Goal: Task Accomplishment & Management: Use online tool/utility

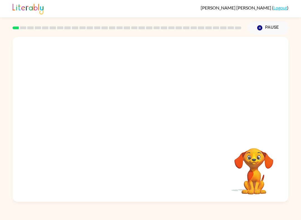
click at [230, 135] on div at bounding box center [151, 87] width 276 height 100
click at [242, 168] on video "Your browser must support playing .mp4 files to use Literably. Please try using…" at bounding box center [254, 168] width 56 height 56
click at [244, 177] on video "Your browser must support playing .mp4 files to use Literably. Please try using…" at bounding box center [254, 168] width 56 height 56
click at [294, 167] on div "Your browser must support playing .mp4 files to use Literably. Please try using…" at bounding box center [150, 118] width 301 height 168
click at [288, 167] on div "Your browser must support playing .mp4 files to use Literably. Please try using…" at bounding box center [150, 118] width 301 height 168
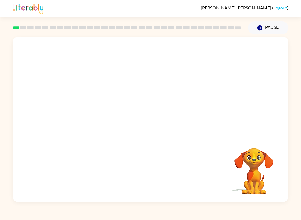
click at [282, 171] on div "Your browser must support playing .mp4 files to use Literably. Please try using…" at bounding box center [151, 119] width 276 height 165
click at [277, 173] on video "Your browser must support playing .mp4 files to use Literably. Please try using…" at bounding box center [254, 168] width 56 height 56
click at [272, 175] on video "Your browser must support playing .mp4 files to use Literably. Please try using…" at bounding box center [254, 168] width 56 height 56
click at [267, 177] on video "Your browser must support playing .mp4 files to use Literably. Please try using…" at bounding box center [254, 168] width 56 height 56
click at [134, 91] on video "Your browser must support playing .mp4 files to use Literably. Please try using…" at bounding box center [151, 87] width 276 height 100
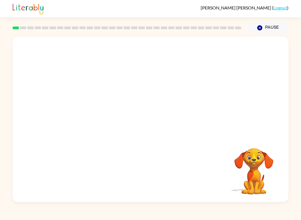
click at [130, 92] on video "Your browser must support playing .mp4 files to use Literably. Please try using…" at bounding box center [151, 87] width 276 height 100
click at [168, 105] on video "Your browser must support playing .mp4 files to use Literably. Please try using…" at bounding box center [151, 87] width 276 height 100
click at [155, 126] on button "button" at bounding box center [151, 122] width 36 height 20
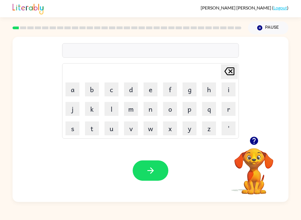
click at [254, 142] on icon "button" at bounding box center [254, 141] width 10 height 10
click at [252, 141] on icon "button" at bounding box center [254, 141] width 8 height 8
click at [253, 153] on video "Your browser must support playing .mp4 files to use Literably. Please try using…" at bounding box center [254, 168] width 56 height 56
click at [263, 161] on video "Your browser must support playing .mp4 files to use Literably. Please try using…" at bounding box center [254, 168] width 56 height 56
click at [257, 161] on video "Your browser must support playing .mp4 files to use Literably. Please try using…" at bounding box center [254, 168] width 56 height 56
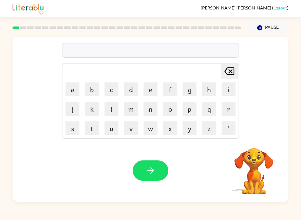
click at [269, 26] on button "Pause Pause" at bounding box center [268, 27] width 40 height 13
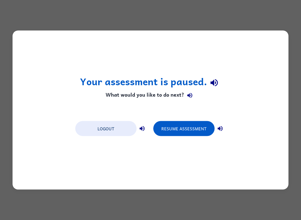
click at [204, 127] on button "Resume Assessment" at bounding box center [183, 128] width 61 height 15
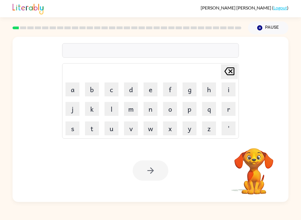
click at [262, 162] on video "Your browser must support playing .mp4 files to use Literably. Please try using…" at bounding box center [254, 168] width 56 height 56
click at [261, 162] on video "Your browser must support playing .mp4 files to use Literably. Please try using…" at bounding box center [254, 168] width 56 height 56
click at [261, 170] on video "Your browser must support playing .mp4 files to use Literably. Please try using…" at bounding box center [254, 168] width 56 height 56
click at [258, 169] on video "Your browser must support playing .mp4 files to use Literably. Please try using…" at bounding box center [254, 168] width 56 height 56
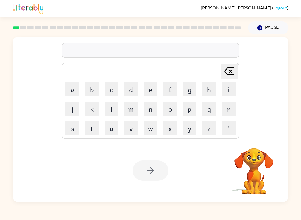
click at [74, 129] on button "s" at bounding box center [72, 128] width 14 height 14
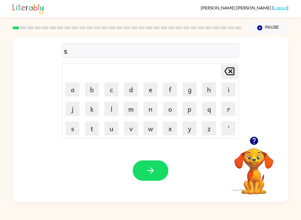
click at [209, 88] on button "h" at bounding box center [209, 89] width 14 height 14
click at [112, 126] on button "u" at bounding box center [111, 128] width 14 height 14
click at [71, 128] on button "s" at bounding box center [72, 128] width 14 height 14
click at [208, 91] on button "h" at bounding box center [209, 89] width 14 height 14
click at [155, 167] on button "button" at bounding box center [151, 170] width 36 height 20
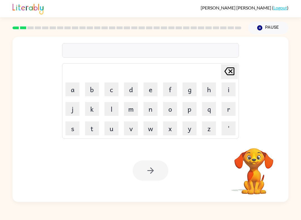
click at [74, 90] on button "a" at bounding box center [72, 89] width 14 height 14
click at [192, 109] on button "p" at bounding box center [189, 109] width 14 height 14
click at [150, 90] on button "e" at bounding box center [150, 89] width 14 height 14
click at [74, 86] on button "a" at bounding box center [72, 89] width 14 height 14
click at [229, 108] on button "r" at bounding box center [229, 109] width 14 height 14
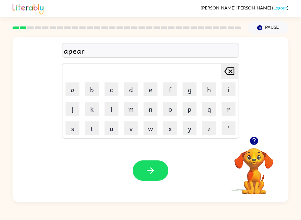
click at [145, 85] on button "e" at bounding box center [150, 89] width 14 height 14
click at [152, 106] on button "n" at bounding box center [150, 109] width 14 height 14
click at [110, 88] on button "c" at bounding box center [111, 89] width 14 height 14
click at [146, 87] on button "e" at bounding box center [150, 89] width 14 height 14
click at [70, 133] on button "s" at bounding box center [72, 128] width 14 height 14
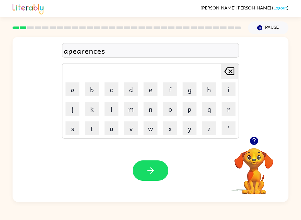
click at [148, 169] on icon "button" at bounding box center [151, 171] width 10 height 10
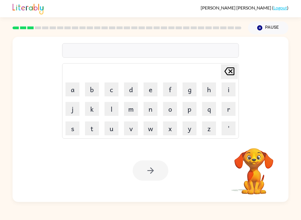
click at [225, 110] on button "r" at bounding box center [229, 109] width 14 height 14
click at [153, 87] on button "e" at bounding box center [150, 89] width 14 height 14
click at [71, 87] on button "a" at bounding box center [72, 89] width 14 height 14
click at [112, 109] on button "l" at bounding box center [111, 109] width 14 height 14
click at [157, 90] on button "e" at bounding box center [150, 89] width 14 height 14
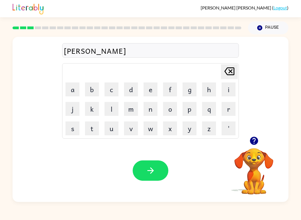
click at [89, 131] on button "t" at bounding box center [92, 128] width 14 height 14
click at [189, 134] on button "y" at bounding box center [189, 128] width 14 height 14
click at [159, 174] on button "button" at bounding box center [151, 170] width 36 height 20
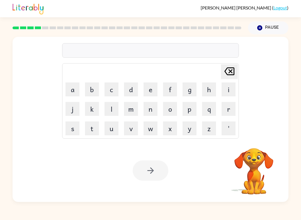
click at [152, 89] on button "e" at bounding box center [150, 89] width 14 height 14
click at [111, 109] on button "l" at bounding box center [111, 109] width 14 height 14
click at [232, 87] on button "i" at bounding box center [229, 89] width 14 height 14
click at [131, 114] on button "m" at bounding box center [131, 109] width 14 height 14
click at [229, 86] on button "i" at bounding box center [229, 89] width 14 height 14
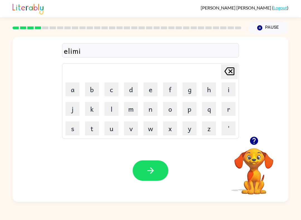
click at [151, 110] on button "n" at bounding box center [150, 109] width 14 height 14
click at [72, 84] on button "a" at bounding box center [72, 89] width 14 height 14
click at [93, 130] on button "t" at bounding box center [92, 128] width 14 height 14
click at [159, 83] on td "e" at bounding box center [150, 89] width 19 height 19
click at [148, 91] on button "e" at bounding box center [150, 89] width 14 height 14
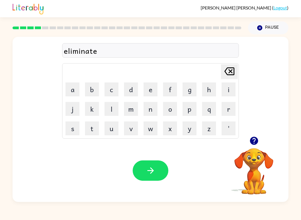
click at [153, 178] on button "button" at bounding box center [151, 170] width 36 height 20
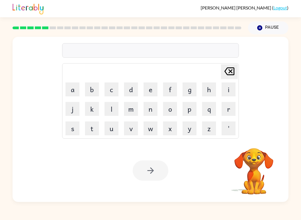
click at [129, 87] on button "d" at bounding box center [131, 89] width 14 height 14
click at [114, 133] on button "u" at bounding box center [111, 128] width 14 height 14
click at [191, 108] on button "p" at bounding box center [189, 109] width 14 height 14
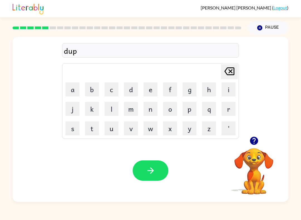
click at [111, 108] on button "l" at bounding box center [111, 109] width 14 height 14
click at [230, 87] on button "i" at bounding box center [229, 89] width 14 height 14
click at [114, 89] on button "c" at bounding box center [111, 89] width 14 height 14
click at [75, 90] on button "a" at bounding box center [72, 89] width 14 height 14
click at [96, 126] on button "t" at bounding box center [92, 128] width 14 height 14
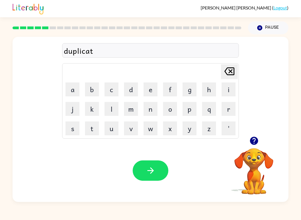
click at [150, 95] on button "e" at bounding box center [150, 89] width 14 height 14
click at [155, 176] on button "button" at bounding box center [151, 170] width 36 height 20
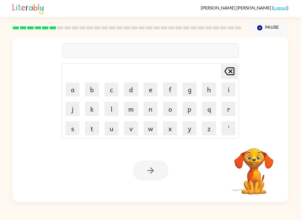
click at [132, 132] on button "v" at bounding box center [131, 128] width 14 height 14
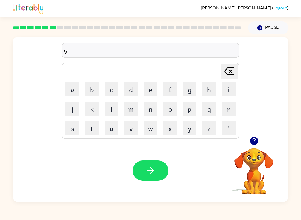
click at [74, 89] on button "a" at bounding box center [72, 89] width 14 height 14
click at [113, 89] on button "c" at bounding box center [111, 89] width 14 height 14
click at [73, 88] on button "a" at bounding box center [72, 89] width 14 height 14
click at [91, 128] on button "t" at bounding box center [92, 128] width 14 height 14
click at [230, 89] on button "i" at bounding box center [229, 89] width 14 height 14
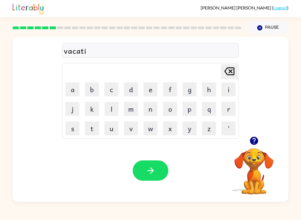
click at [170, 108] on button "o" at bounding box center [170, 109] width 14 height 14
click at [152, 110] on button "n" at bounding box center [150, 109] width 14 height 14
click at [153, 162] on button "button" at bounding box center [151, 170] width 36 height 20
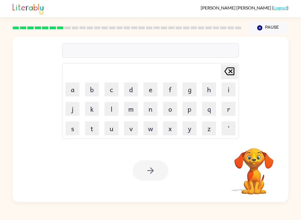
click at [115, 94] on button "c" at bounding box center [111, 89] width 14 height 14
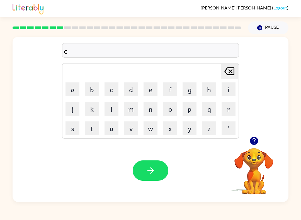
click at [251, 145] on icon "button" at bounding box center [254, 141] width 10 height 10
click at [233, 75] on icon "[PERSON_NAME] last character input" at bounding box center [229, 71] width 13 height 13
click at [191, 110] on button "p" at bounding box center [189, 109] width 14 height 14
click at [115, 128] on button "u" at bounding box center [111, 128] width 14 height 14
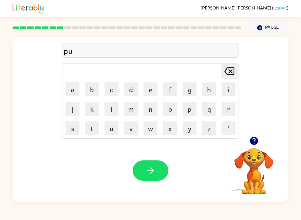
click at [126, 88] on button "d" at bounding box center [131, 89] width 14 height 14
click at [126, 87] on button "d" at bounding box center [131, 89] width 14 height 14
click at [110, 112] on button "l" at bounding box center [111, 109] width 14 height 14
click at [148, 88] on button "e" at bounding box center [150, 89] width 14 height 14
click at [154, 175] on icon "button" at bounding box center [151, 171] width 10 height 10
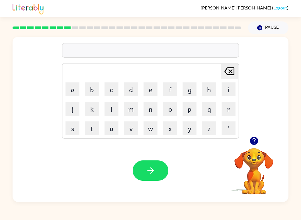
click at [193, 112] on button "p" at bounding box center [189, 109] width 14 height 14
click at [71, 91] on button "a" at bounding box center [72, 89] width 14 height 14
click at [229, 111] on button "r" at bounding box center [229, 109] width 14 height 14
click at [98, 128] on button "t" at bounding box center [92, 128] width 14 height 14
click at [227, 89] on button "i" at bounding box center [229, 89] width 14 height 14
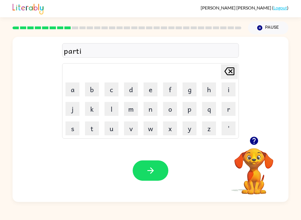
click at [115, 87] on button "c" at bounding box center [111, 89] width 14 height 14
click at [112, 108] on button "l" at bounding box center [111, 109] width 14 height 14
click at [150, 93] on button "e" at bounding box center [150, 89] width 14 height 14
click at [149, 172] on icon "button" at bounding box center [151, 171] width 10 height 10
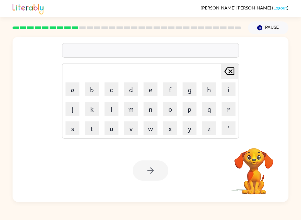
click at [262, 153] on video "Your browser must support playing .mp4 files to use Literably. Please try using…" at bounding box center [254, 168] width 56 height 56
click at [263, 138] on div "[PERSON_NAME] last character input a b c d e f g h i j k l m n o p q r s t u v …" at bounding box center [151, 119] width 276 height 165
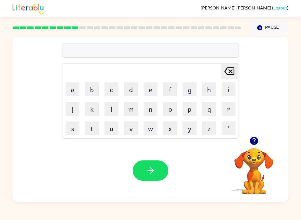
click at [255, 142] on icon "button" at bounding box center [254, 141] width 8 height 8
click at [147, 107] on button "n" at bounding box center [150, 109] width 14 height 14
click at [229, 73] on icon "[PERSON_NAME] last character input" at bounding box center [229, 71] width 13 height 13
click at [228, 109] on button "r" at bounding box center [229, 109] width 14 height 14
click at [147, 87] on button "e" at bounding box center [150, 89] width 14 height 14
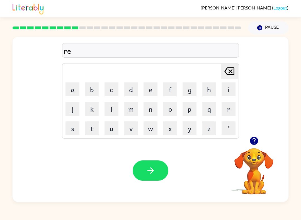
click at [111, 89] on button "c" at bounding box center [111, 89] width 14 height 14
click at [77, 89] on button "a" at bounding box center [72, 89] width 14 height 14
click at [211, 110] on button "q" at bounding box center [209, 109] width 14 height 14
click at [229, 72] on icon "[PERSON_NAME] last character input" at bounding box center [229, 71] width 13 height 13
click at [186, 113] on button "p" at bounding box center [189, 109] width 14 height 14
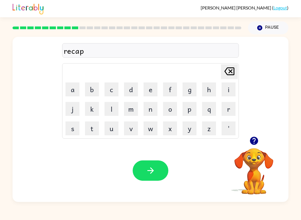
click at [91, 130] on button "t" at bounding box center [92, 128] width 14 height 14
click at [116, 130] on button "u" at bounding box center [111, 128] width 14 height 14
click at [229, 113] on button "r" at bounding box center [229, 109] width 14 height 14
click at [150, 89] on button "e" at bounding box center [150, 89] width 14 height 14
click at [163, 174] on button "button" at bounding box center [151, 170] width 36 height 20
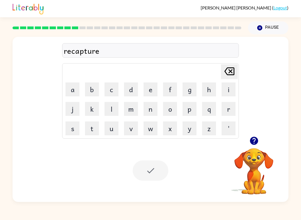
click at [253, 144] on icon "button" at bounding box center [254, 141] width 8 height 8
click at [193, 108] on button "p" at bounding box center [189, 109] width 14 height 14
click at [232, 113] on button "r" at bounding box center [229, 109] width 14 height 14
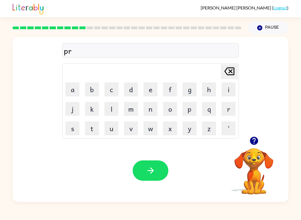
click at [148, 91] on button "e" at bounding box center [150, 89] width 14 height 14
click at [74, 130] on button "s" at bounding box center [72, 128] width 14 height 14
click at [109, 91] on button "c" at bounding box center [111, 89] width 14 height 14
click at [208, 90] on button "h" at bounding box center [209, 89] width 14 height 14
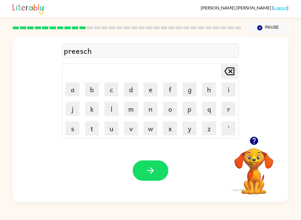
click at [170, 109] on button "o" at bounding box center [170, 109] width 14 height 14
click at [113, 108] on button "l" at bounding box center [111, 109] width 14 height 14
click at [161, 171] on button "button" at bounding box center [151, 170] width 36 height 20
click at [115, 87] on button "c" at bounding box center [111, 89] width 14 height 14
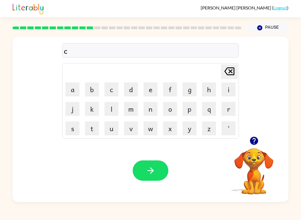
click at [226, 109] on button "r" at bounding box center [229, 109] width 14 height 14
click at [72, 109] on button "j" at bounding box center [72, 109] width 14 height 14
click at [232, 68] on icon at bounding box center [229, 71] width 10 height 8
click at [71, 88] on button "a" at bounding box center [72, 89] width 14 height 14
click at [135, 129] on button "v" at bounding box center [131, 128] width 14 height 14
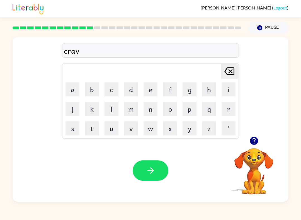
click at [150, 93] on button "e" at bounding box center [150, 89] width 14 height 14
click at [159, 178] on button "button" at bounding box center [151, 170] width 36 height 20
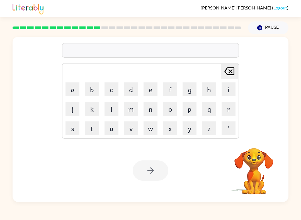
click at [127, 88] on button "d" at bounding box center [131, 89] width 14 height 14
click at [230, 87] on button "i" at bounding box center [229, 89] width 14 height 14
click at [113, 85] on button "c" at bounding box center [111, 89] width 14 height 14
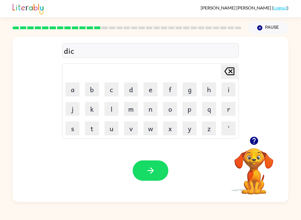
click at [74, 92] on button "a" at bounding box center [72, 89] width 14 height 14
click at [95, 125] on button "t" at bounding box center [92, 128] width 14 height 14
click at [156, 88] on button "e" at bounding box center [150, 89] width 14 height 14
click at [143, 178] on button "button" at bounding box center [151, 170] width 36 height 20
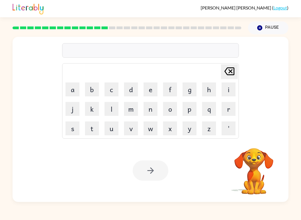
click at [193, 108] on button "p" at bounding box center [189, 109] width 14 height 14
click at [72, 89] on button "a" at bounding box center [72, 89] width 14 height 14
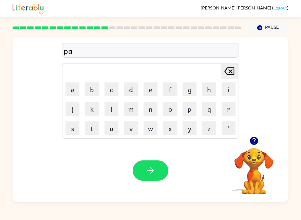
click at [191, 133] on button "y" at bounding box center [189, 128] width 14 height 14
click at [135, 109] on button "m" at bounding box center [131, 109] width 14 height 14
click at [152, 87] on button "e" at bounding box center [150, 89] width 14 height 14
click at [157, 108] on button "n" at bounding box center [150, 109] width 14 height 14
click at [93, 129] on button "t" at bounding box center [92, 128] width 14 height 14
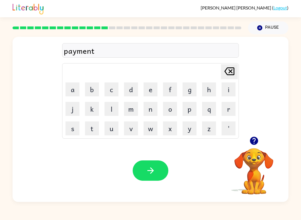
click at [144, 174] on button "button" at bounding box center [151, 170] width 36 height 20
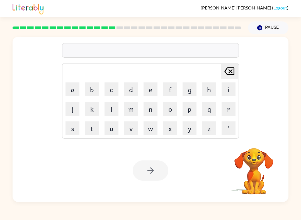
click at [135, 114] on button "m" at bounding box center [131, 109] width 14 height 14
click at [74, 90] on button "a" at bounding box center [72, 89] width 14 height 14
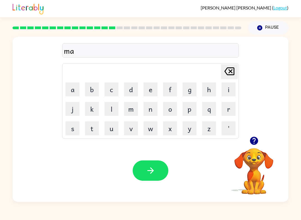
click at [73, 110] on button "j" at bounding box center [72, 109] width 14 height 14
click at [174, 106] on button "o" at bounding box center [170, 109] width 14 height 14
click at [228, 111] on button "r" at bounding box center [229, 109] width 14 height 14
click at [166, 174] on button "button" at bounding box center [151, 170] width 36 height 20
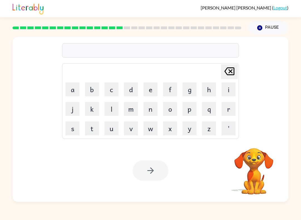
click at [75, 129] on button "s" at bounding box center [72, 128] width 14 height 14
click at [194, 108] on button "p" at bounding box center [189, 109] width 14 height 14
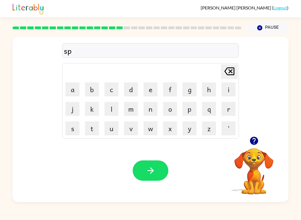
click at [73, 89] on button "a" at bounding box center [72, 89] width 14 height 14
click at [228, 107] on button "r" at bounding box center [229, 109] width 14 height 14
click at [94, 108] on button "k" at bounding box center [92, 109] width 14 height 14
click at [159, 174] on button "button" at bounding box center [151, 170] width 36 height 20
click at [192, 105] on button "p" at bounding box center [189, 109] width 14 height 14
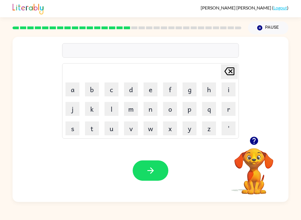
click at [67, 87] on button "a" at bounding box center [72, 89] width 14 height 14
click at [109, 114] on button "l" at bounding box center [111, 109] width 14 height 14
click at [154, 172] on icon "button" at bounding box center [151, 171] width 10 height 10
click at [259, 139] on button "button" at bounding box center [254, 141] width 14 height 14
click at [79, 131] on button "s" at bounding box center [72, 128] width 14 height 14
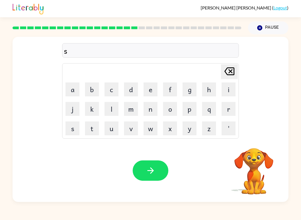
click at [194, 110] on button "p" at bounding box center [189, 109] width 14 height 14
click at [232, 87] on button "i" at bounding box center [229, 89] width 14 height 14
click at [150, 111] on button "n" at bounding box center [150, 109] width 14 height 14
click at [230, 73] on icon "[PERSON_NAME] last character input" at bounding box center [229, 71] width 13 height 13
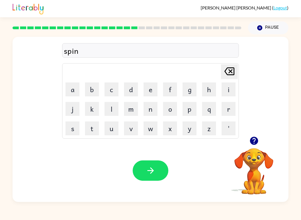
click at [231, 92] on button "i" at bounding box center [229, 89] width 14 height 14
click at [146, 112] on button "n" at bounding box center [150, 109] width 14 height 14
click at [192, 88] on button "g" at bounding box center [189, 89] width 14 height 14
click at [156, 174] on button "button" at bounding box center [151, 170] width 36 height 20
click at [192, 87] on button "g" at bounding box center [189, 89] width 14 height 14
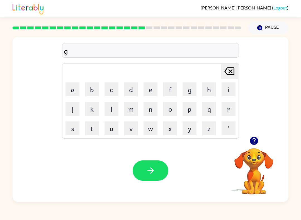
click at [230, 108] on button "r" at bounding box center [229, 109] width 14 height 14
click at [112, 127] on button "u" at bounding box center [111, 128] width 14 height 14
click at [133, 109] on button "m" at bounding box center [131, 109] width 14 height 14
click at [192, 109] on button "p" at bounding box center [189, 109] width 14 height 14
click at [224, 91] on button "i" at bounding box center [229, 89] width 14 height 14
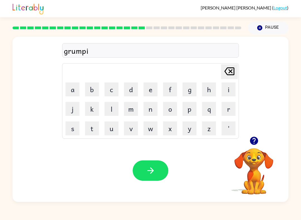
click at [153, 87] on button "e" at bounding box center [150, 89] width 14 height 14
click at [74, 130] on button "s" at bounding box center [72, 128] width 14 height 14
click at [92, 126] on button "t" at bounding box center [92, 128] width 14 height 14
click at [151, 180] on button "button" at bounding box center [151, 170] width 36 height 20
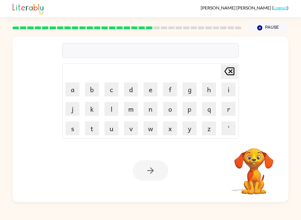
click at [226, 87] on button "i" at bounding box center [229, 89] width 14 height 14
click at [154, 103] on button "n" at bounding box center [150, 109] width 14 height 14
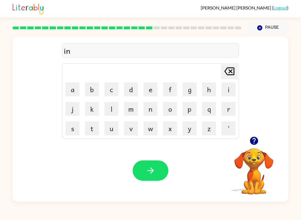
click at [112, 86] on button "c" at bounding box center [111, 89] width 14 height 14
click at [231, 111] on button "r" at bounding box center [229, 109] width 14 height 14
click at [157, 89] on button "e" at bounding box center [150, 89] width 14 height 14
click at [129, 91] on button "d" at bounding box center [131, 89] width 14 height 14
click at [227, 90] on button "i" at bounding box center [229, 89] width 14 height 14
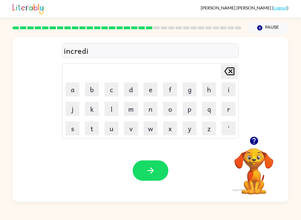
click at [93, 90] on button "b" at bounding box center [92, 89] width 14 height 14
click at [111, 108] on button "l" at bounding box center [111, 109] width 14 height 14
click at [151, 91] on button "e" at bounding box center [150, 89] width 14 height 14
click at [153, 174] on icon "button" at bounding box center [151, 171] width 10 height 10
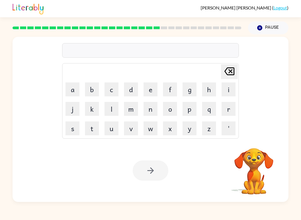
click at [115, 109] on button "l" at bounding box center [111, 109] width 14 height 14
click at [229, 88] on button "i" at bounding box center [229, 89] width 14 height 14
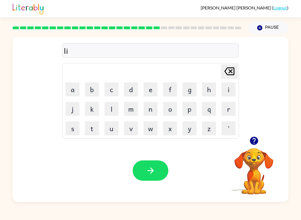
click at [73, 126] on button "s" at bounding box center [72, 128] width 14 height 14
click at [91, 127] on button "t" at bounding box center [92, 128] width 14 height 14
click at [152, 112] on button "n" at bounding box center [150, 109] width 14 height 14
click at [152, 88] on button "e" at bounding box center [150, 89] width 14 height 14
click at [129, 94] on button "d" at bounding box center [131, 89] width 14 height 14
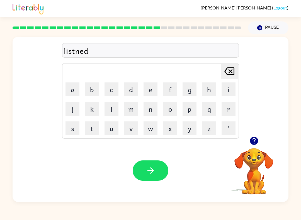
click at [157, 174] on button "button" at bounding box center [151, 170] width 36 height 20
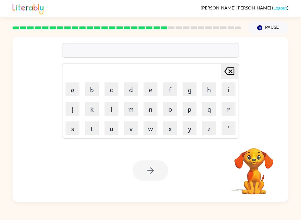
click at [155, 111] on button "n" at bounding box center [150, 109] width 14 height 14
click at [174, 107] on button "o" at bounding box center [170, 109] width 14 height 14
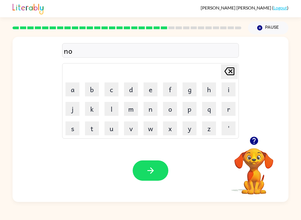
click at [132, 107] on button "m" at bounding box center [131, 109] width 14 height 14
click at [231, 87] on button "i" at bounding box center [229, 89] width 14 height 14
click at [157, 107] on button "n" at bounding box center [150, 109] width 14 height 14
click at [72, 88] on button "a" at bounding box center [72, 89] width 14 height 14
click at [92, 125] on button "t" at bounding box center [92, 128] width 14 height 14
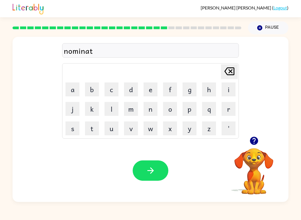
click at [154, 91] on button "e" at bounding box center [150, 89] width 14 height 14
click at [158, 174] on button "button" at bounding box center [151, 170] width 36 height 20
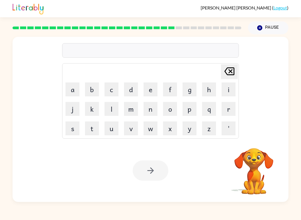
click at [70, 128] on button "s" at bounding box center [72, 128] width 14 height 14
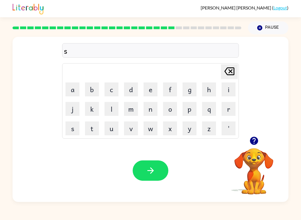
click at [73, 130] on button "s" at bounding box center [72, 128] width 14 height 14
click at [98, 129] on button "t" at bounding box center [92, 128] width 14 height 14
click at [72, 87] on button "a" at bounding box center [72, 89] width 14 height 14
click at [230, 88] on button "i" at bounding box center [229, 89] width 14 height 14
click at [154, 108] on button "n" at bounding box center [150, 109] width 14 height 14
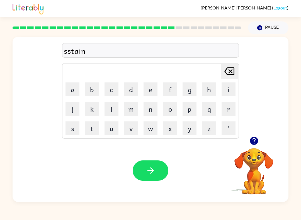
click at [155, 181] on button "button" at bounding box center [151, 170] width 36 height 20
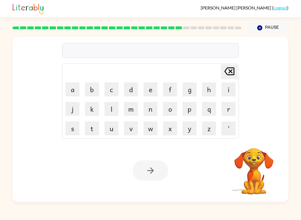
click at [154, 128] on button "w" at bounding box center [150, 128] width 14 height 14
click at [173, 109] on button "o" at bounding box center [170, 109] width 14 height 14
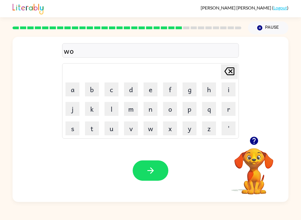
click at [231, 108] on button "r" at bounding box center [229, 109] width 14 height 14
click at [132, 90] on button "d" at bounding box center [131, 89] width 14 height 14
click at [191, 132] on button "y" at bounding box center [189, 128] width 14 height 14
click at [159, 173] on button "button" at bounding box center [151, 170] width 36 height 20
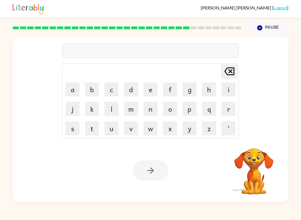
click at [225, 114] on button "r" at bounding box center [229, 109] width 14 height 14
click at [145, 88] on button "e" at bounding box center [150, 89] width 14 height 14
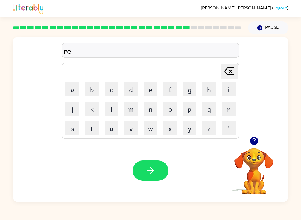
click at [109, 109] on button "l" at bounding box center [111, 109] width 14 height 14
click at [76, 93] on button "a" at bounding box center [72, 89] width 14 height 14
click at [95, 130] on button "t" at bounding box center [92, 128] width 14 height 14
click at [149, 91] on button "e" at bounding box center [150, 89] width 14 height 14
click at [135, 90] on button "d" at bounding box center [131, 89] width 14 height 14
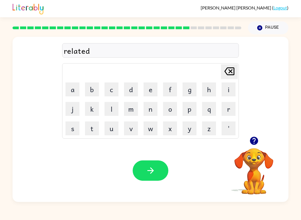
click at [142, 159] on div "Your browser must support playing .mp4 files to use Literably. Please try using…" at bounding box center [151, 170] width 276 height 63
click at [141, 159] on div "Your browser must support playing .mp4 files to use Literably. Please try using…" at bounding box center [151, 170] width 276 height 63
click at [142, 178] on button "button" at bounding box center [151, 170] width 36 height 20
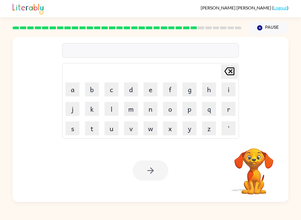
click at [94, 109] on button "k" at bounding box center [92, 109] width 14 height 14
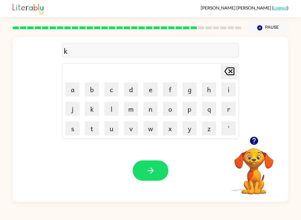
click at [233, 90] on button "i" at bounding box center [229, 89] width 14 height 14
click at [94, 126] on button "t" at bounding box center [92, 128] width 14 height 14
click at [153, 87] on button "e" at bounding box center [150, 89] width 14 height 14
click at [152, 112] on button "n" at bounding box center [150, 109] width 14 height 14
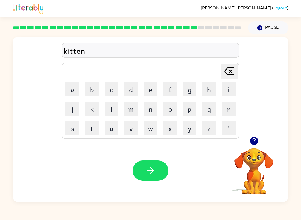
click at [157, 171] on button "button" at bounding box center [151, 170] width 36 height 20
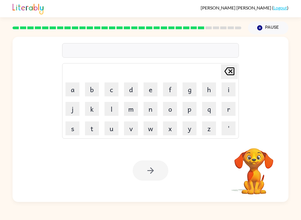
click at [132, 89] on button "d" at bounding box center [131, 89] width 14 height 14
click at [152, 90] on button "e" at bounding box center [150, 89] width 14 height 14
click at [186, 111] on button "p" at bounding box center [189, 109] width 14 height 14
click at [72, 90] on button "a" at bounding box center [72, 89] width 14 height 14
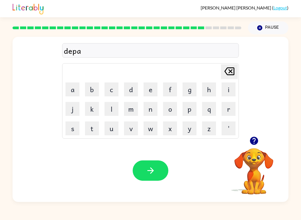
click at [251, 140] on icon "button" at bounding box center [254, 141] width 8 height 8
click at [228, 107] on button "r" at bounding box center [229, 109] width 14 height 14
click at [91, 132] on button "t" at bounding box center [92, 128] width 14 height 14
click at [126, 110] on button "m" at bounding box center [131, 109] width 14 height 14
click at [149, 87] on button "e" at bounding box center [150, 89] width 14 height 14
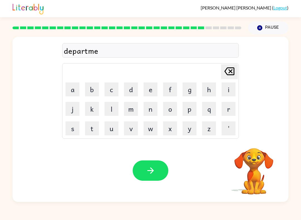
click at [152, 110] on button "n" at bounding box center [150, 109] width 14 height 14
click at [95, 131] on button "t" at bounding box center [92, 128] width 14 height 14
click at [150, 161] on button "button" at bounding box center [151, 170] width 36 height 20
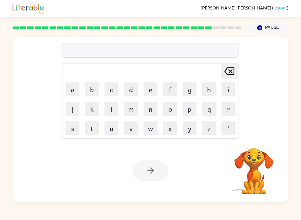
click at [72, 130] on button "s" at bounding box center [72, 128] width 14 height 14
click at [116, 112] on button "l" at bounding box center [111, 109] width 14 height 14
click at [227, 88] on button "i" at bounding box center [229, 89] width 14 height 14
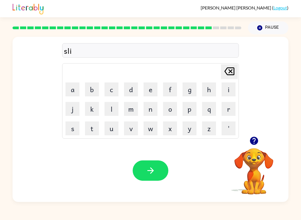
click at [246, 145] on div at bounding box center [254, 141] width 56 height 14
click at [186, 87] on button "g" at bounding box center [189, 89] width 14 height 14
click at [247, 146] on div at bounding box center [254, 141] width 56 height 14
click at [254, 141] on icon "button" at bounding box center [254, 141] width 8 height 8
click at [209, 89] on button "h" at bounding box center [209, 89] width 14 height 14
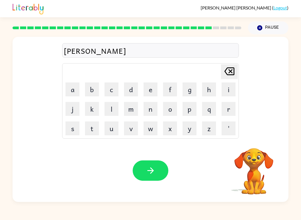
click at [94, 128] on button "t" at bounding box center [92, 128] width 14 height 14
click at [162, 173] on button "button" at bounding box center [151, 170] width 36 height 20
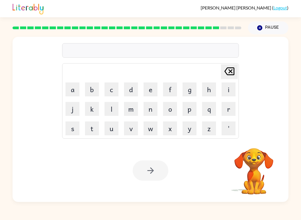
click at [253, 152] on video "Your browser must support playing .mp4 files to use Literably. Please try using…" at bounding box center [254, 168] width 56 height 56
click at [255, 148] on video "Your browser must support playing .mp4 files to use Literably. Please try using…" at bounding box center [254, 168] width 56 height 56
click at [252, 147] on video "Your browser must support playing .mp4 files to use Literably. Please try using…" at bounding box center [254, 168] width 56 height 56
click at [257, 142] on video "Your browser must support playing .mp4 files to use Literably. Please try using…" at bounding box center [254, 168] width 56 height 56
click at [110, 131] on button "u" at bounding box center [111, 128] width 14 height 14
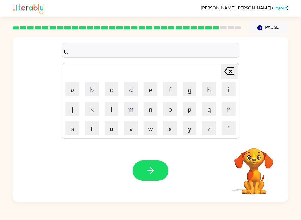
click at [153, 113] on button "n" at bounding box center [150, 109] width 14 height 14
click at [229, 90] on button "i" at bounding box center [229, 89] width 14 height 14
click at [135, 126] on button "v" at bounding box center [131, 128] width 14 height 14
click at [156, 91] on button "e" at bounding box center [150, 89] width 14 height 14
click at [227, 113] on button "r" at bounding box center [229, 109] width 14 height 14
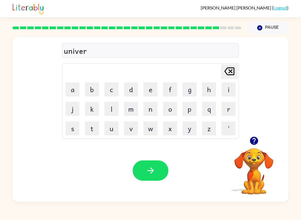
click at [73, 129] on button "s" at bounding box center [72, 128] width 14 height 14
click at [71, 87] on button "a" at bounding box center [72, 89] width 14 height 14
click at [111, 114] on button "l" at bounding box center [111, 109] width 14 height 14
click at [143, 169] on button "button" at bounding box center [151, 170] width 36 height 20
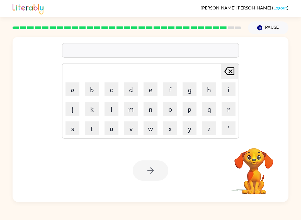
click at [74, 128] on button "s" at bounding box center [72, 128] width 14 height 14
click at [227, 89] on button "i" at bounding box center [229, 89] width 14 height 14
click at [111, 111] on button "l" at bounding box center [111, 109] width 14 height 14
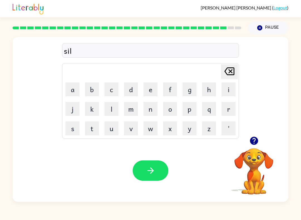
click at [133, 129] on button "v" at bounding box center [131, 128] width 14 height 14
click at [153, 91] on button "e" at bounding box center [150, 89] width 14 height 14
click at [227, 110] on button "r" at bounding box center [229, 109] width 14 height 14
click at [155, 124] on button "w" at bounding box center [150, 128] width 14 height 14
click at [72, 90] on button "a" at bounding box center [72, 89] width 14 height 14
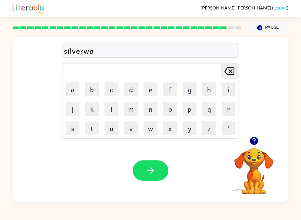
click at [226, 108] on button "r" at bounding box center [229, 109] width 14 height 14
click at [153, 89] on button "e" at bounding box center [150, 89] width 14 height 14
click at [160, 172] on button "button" at bounding box center [151, 170] width 36 height 20
click at [254, 147] on button "button" at bounding box center [254, 141] width 14 height 14
click at [147, 90] on button "e" at bounding box center [150, 89] width 14 height 14
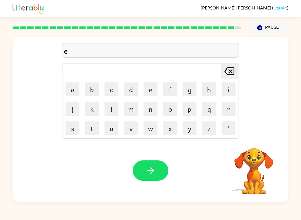
click at [157, 107] on button "n" at bounding box center [150, 109] width 14 height 14
click at [115, 88] on button "c" at bounding box center [111, 89] width 14 height 14
click at [171, 109] on button "o" at bounding box center [170, 109] width 14 height 14
click at [255, 141] on icon "button" at bounding box center [254, 141] width 8 height 8
click at [108, 128] on button "u" at bounding box center [111, 128] width 14 height 14
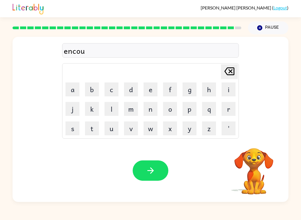
click at [154, 108] on button "n" at bounding box center [150, 109] width 14 height 14
click at [94, 127] on button "t" at bounding box center [92, 128] width 14 height 14
click at [153, 89] on button "e" at bounding box center [150, 89] width 14 height 14
click at [231, 109] on button "r" at bounding box center [229, 109] width 14 height 14
click at [157, 171] on button "button" at bounding box center [151, 170] width 36 height 20
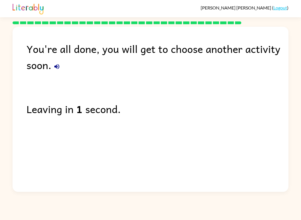
click at [29, 126] on div "You're all done, you will get to choose another activity soon. Leaving in 1 sec…" at bounding box center [151, 108] width 276 height 162
